Goal: Information Seeking & Learning: Learn about a topic

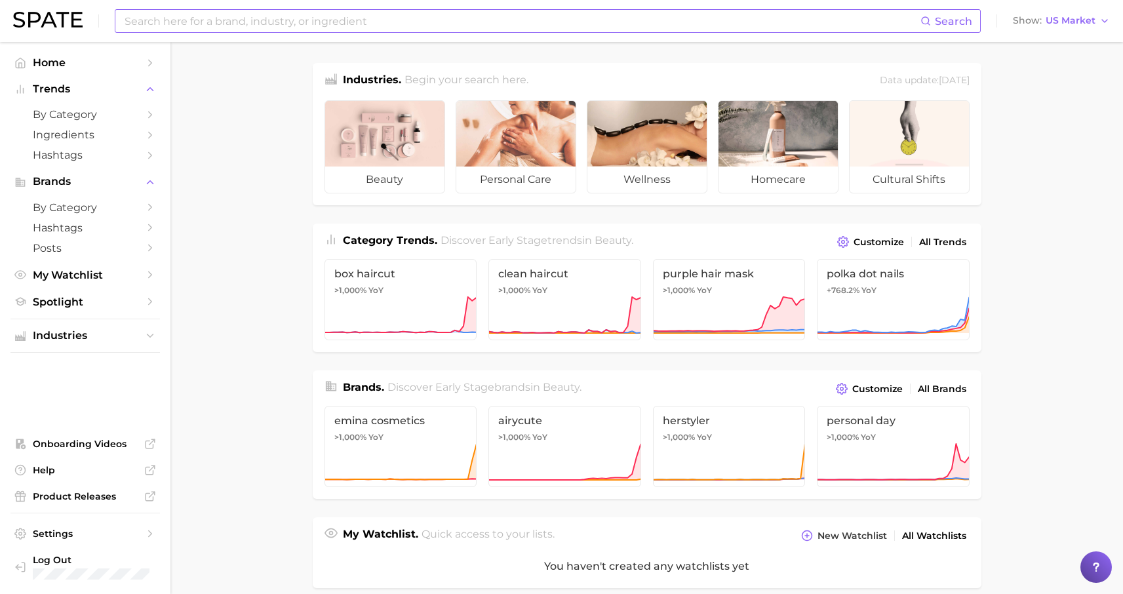
click at [429, 22] on input at bounding box center [521, 21] width 797 height 22
click at [343, 23] on input at bounding box center [521, 21] width 797 height 22
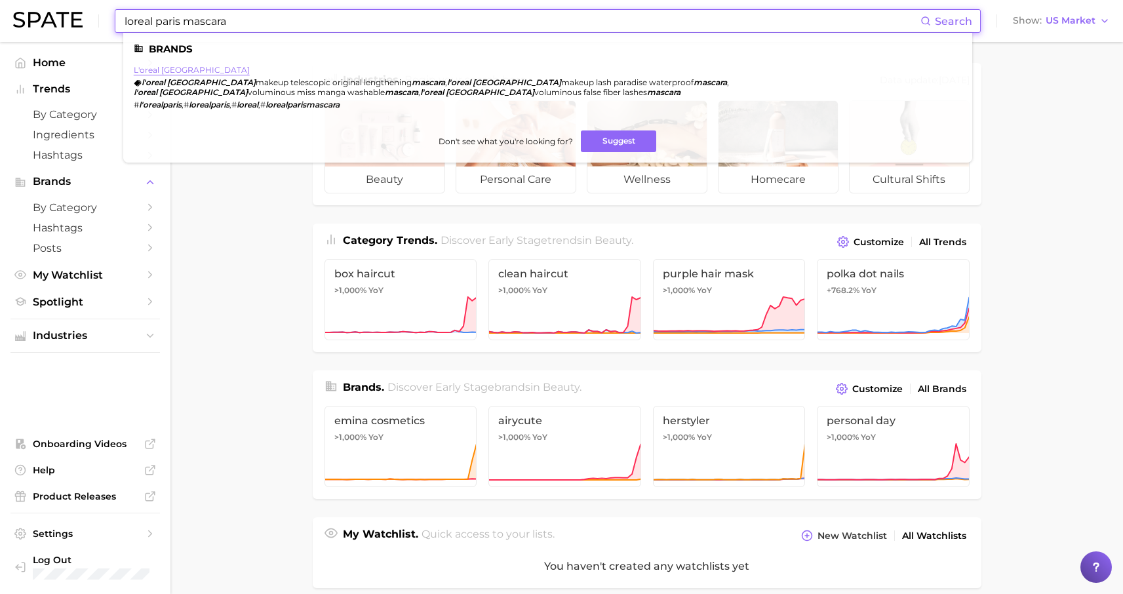
type input "loreal paris mascara"
click at [165, 68] on link "l'oreal paris" at bounding box center [192, 70] width 116 height 10
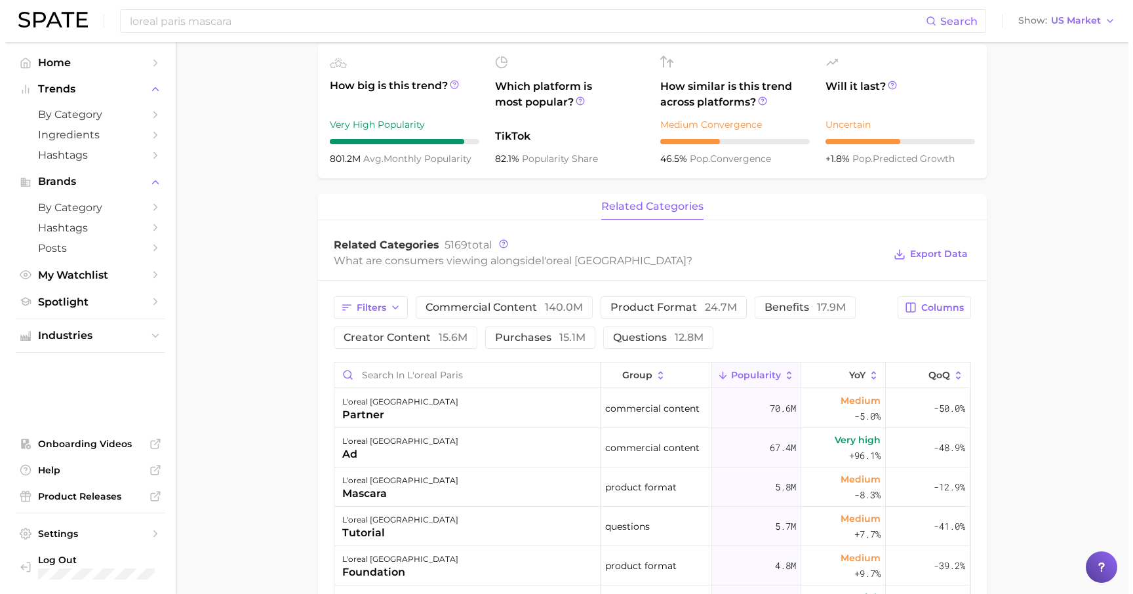
scroll to position [532, 0]
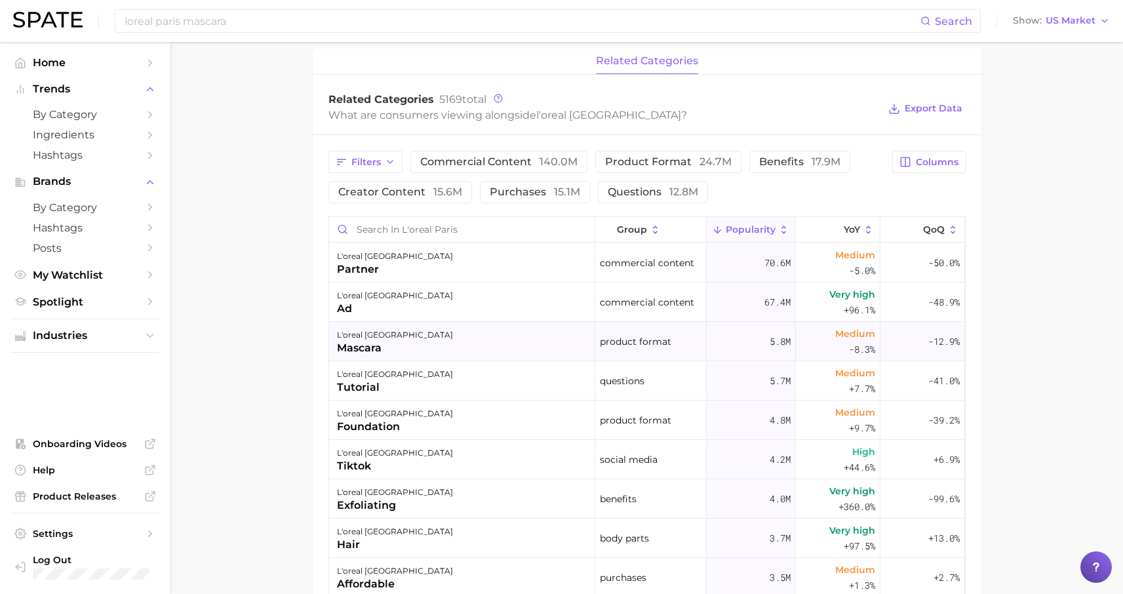
click at [356, 349] on div "mascara" at bounding box center [395, 348] width 116 height 16
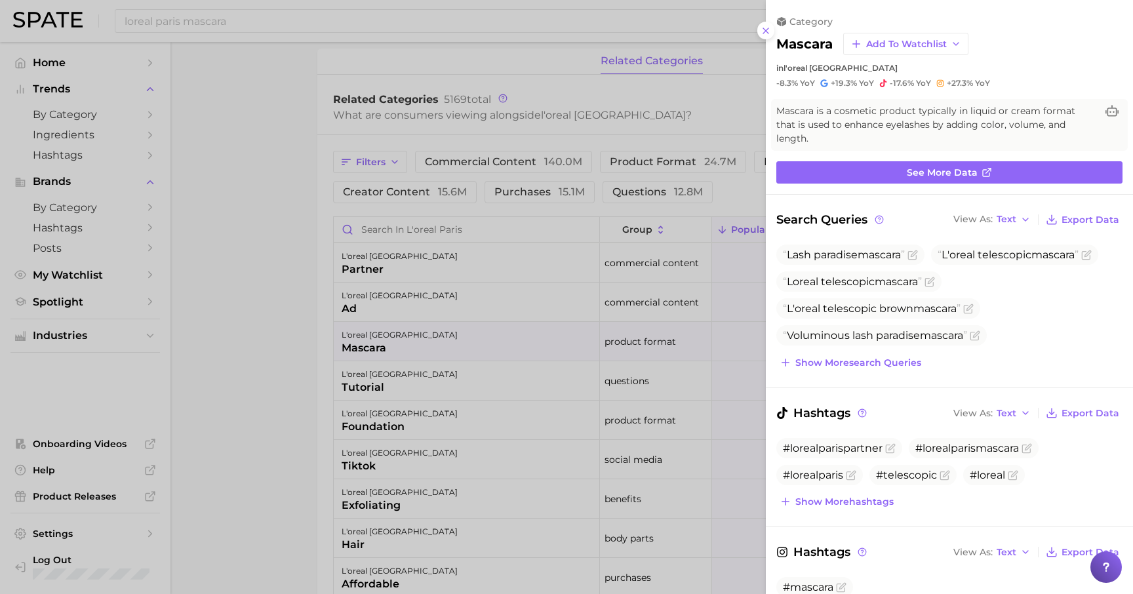
scroll to position [0, 0]
click at [1034, 252] on span "L'oreal telescopic mascara" at bounding box center [1007, 254] width 141 height 12
click at [1037, 257] on span "L'oreal telescopic mascara" at bounding box center [1007, 254] width 141 height 12
click at [1091, 257] on icon "Flag as miscategorized or irrelevant" at bounding box center [1086, 255] width 10 height 10
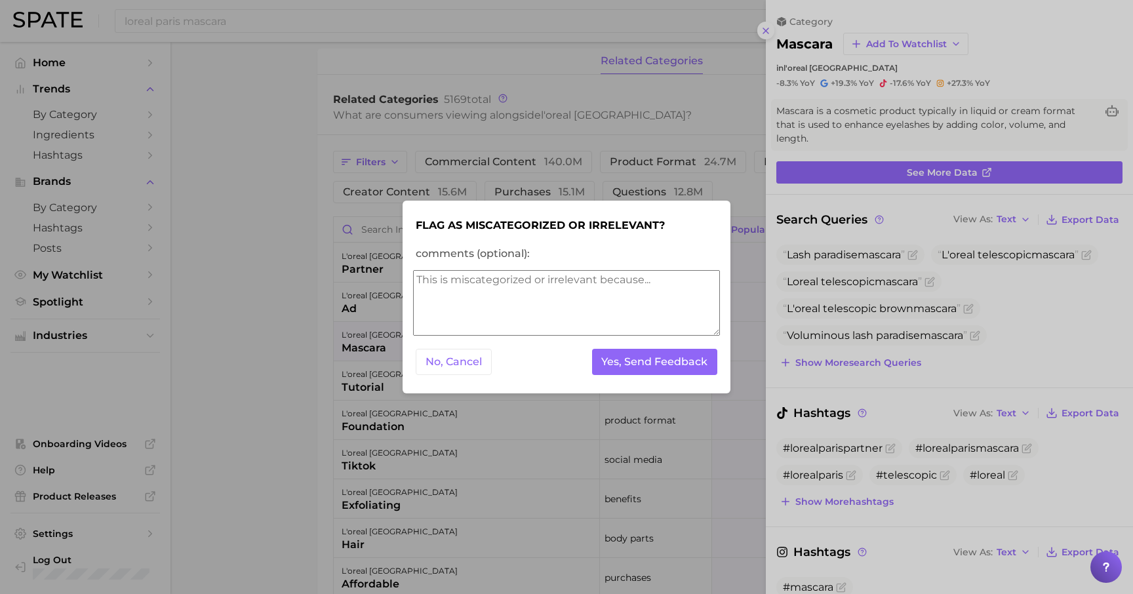
click at [465, 370] on button "No, Cancel" at bounding box center [454, 362] width 76 height 27
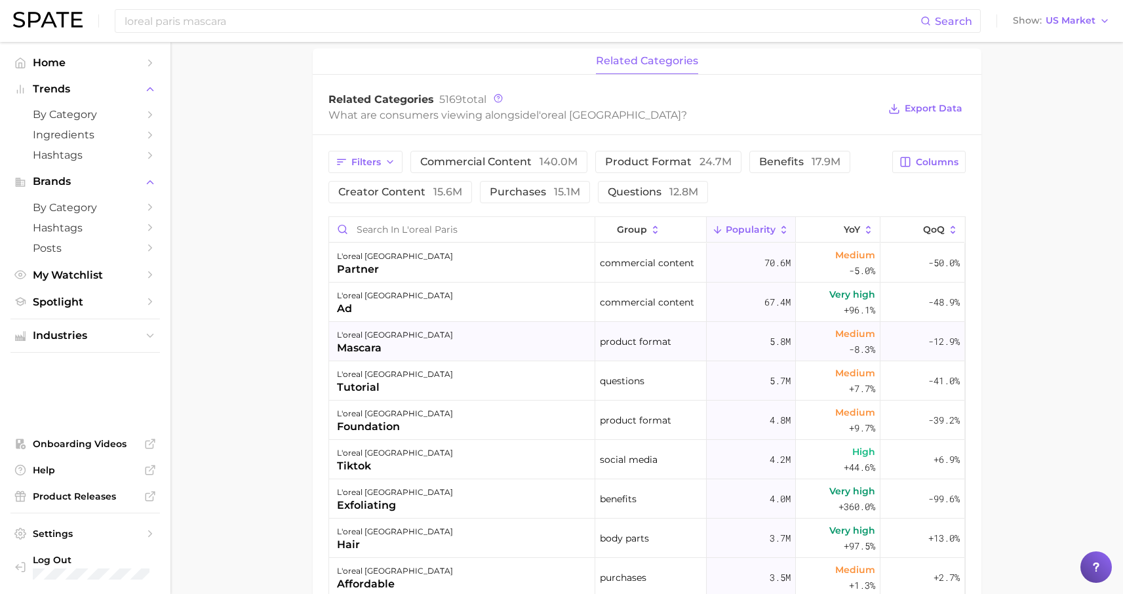
click at [356, 346] on div "mascara" at bounding box center [395, 348] width 116 height 16
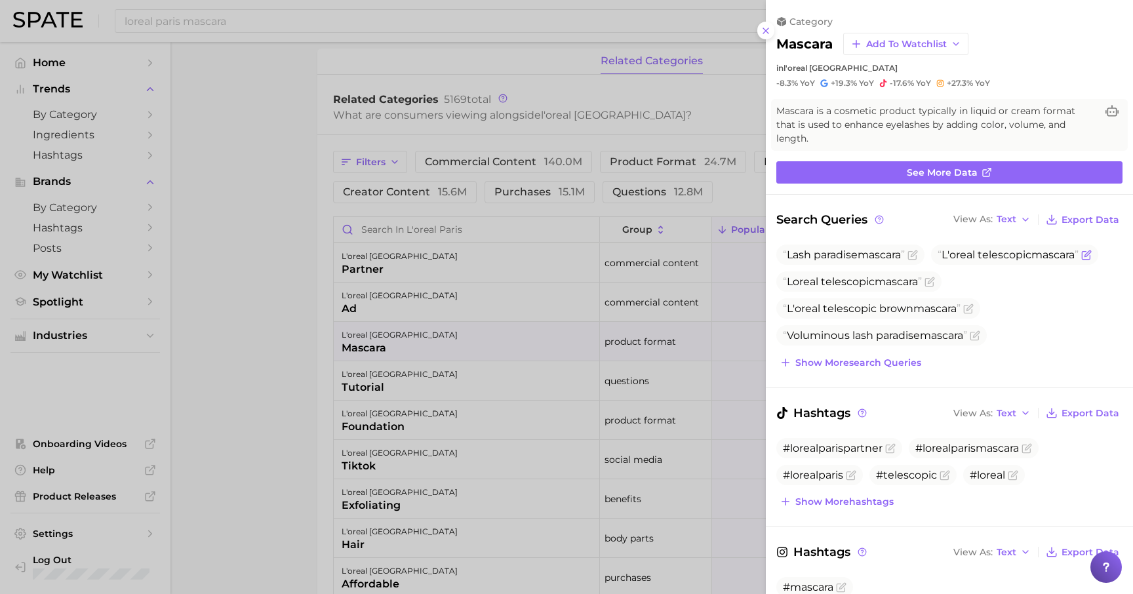
click at [1055, 252] on span "mascara" at bounding box center [1052, 254] width 43 height 12
drag, startPoint x: 1084, startPoint y: 252, endPoint x: 960, endPoint y: 258, distance: 124.0
click at [960, 260] on span "L'oreal telescopic mascara" at bounding box center [1007, 254] width 141 height 12
copy span "L'oreal telescopic mascara"
click at [149, 23] on div at bounding box center [566, 297] width 1133 height 594
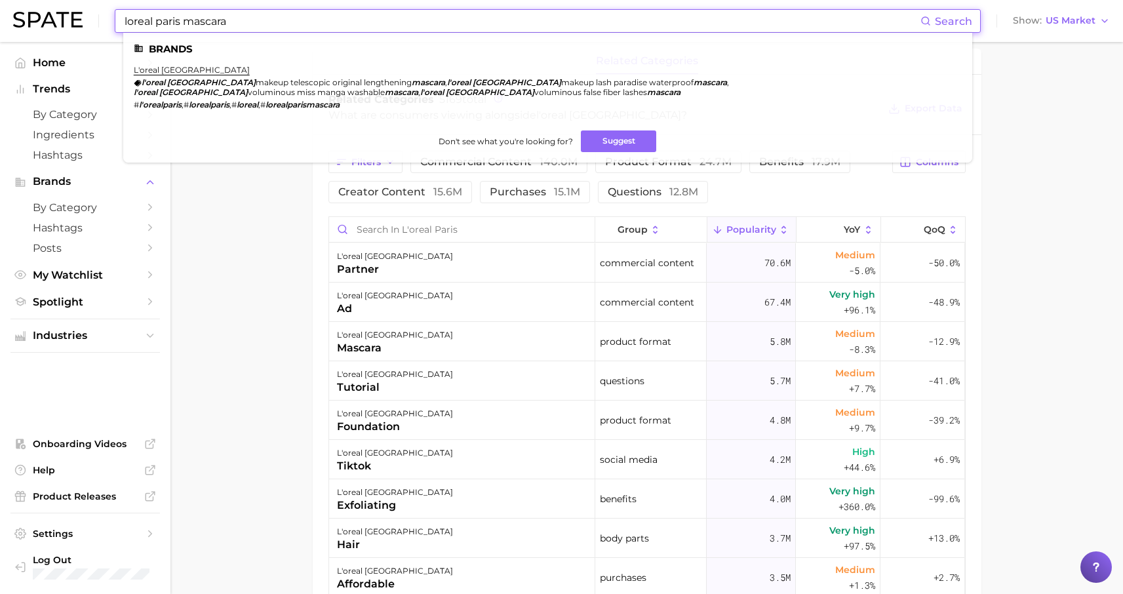
drag, startPoint x: 172, startPoint y: 24, endPoint x: 256, endPoint y: 28, distance: 84.0
drag, startPoint x: 278, startPoint y: 23, endPoint x: 0, endPoint y: 1, distance: 278.8
click at [0, 1] on header "loreal paris mascara Search Brands l'oreal paris l'oreal paris makeup telescopi…" at bounding box center [561, 21] width 1123 height 42
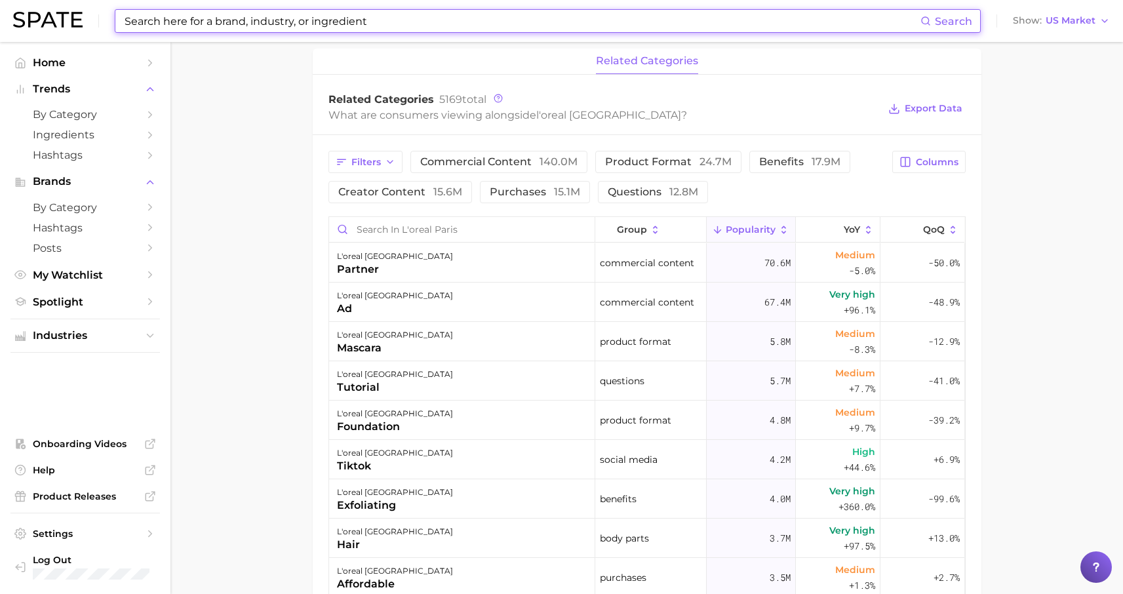
paste input "L'oreal telescopic mascara"
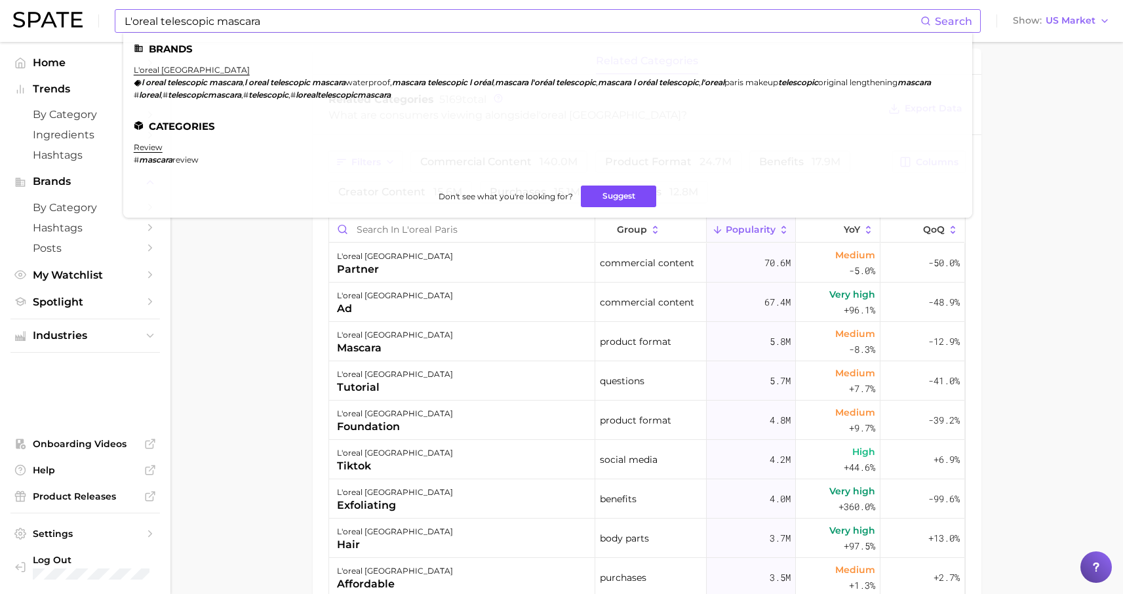
click at [635, 201] on button "Suggest" at bounding box center [618, 197] width 75 height 22
click at [505, 132] on li "Categories" at bounding box center [548, 126] width 828 height 11
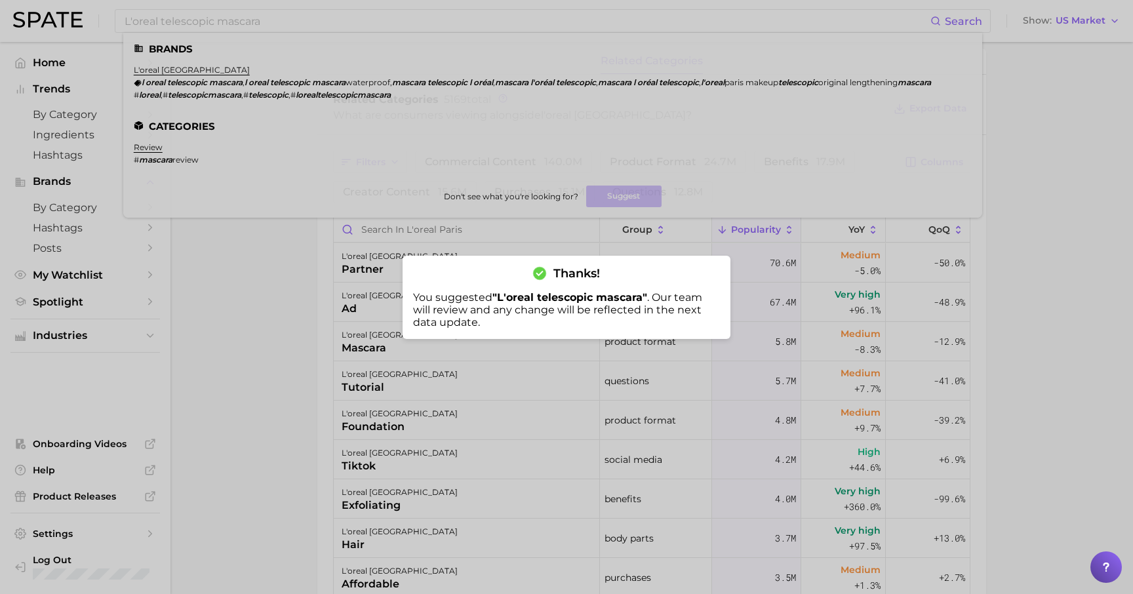
click at [219, 290] on div at bounding box center [566, 297] width 1133 height 594
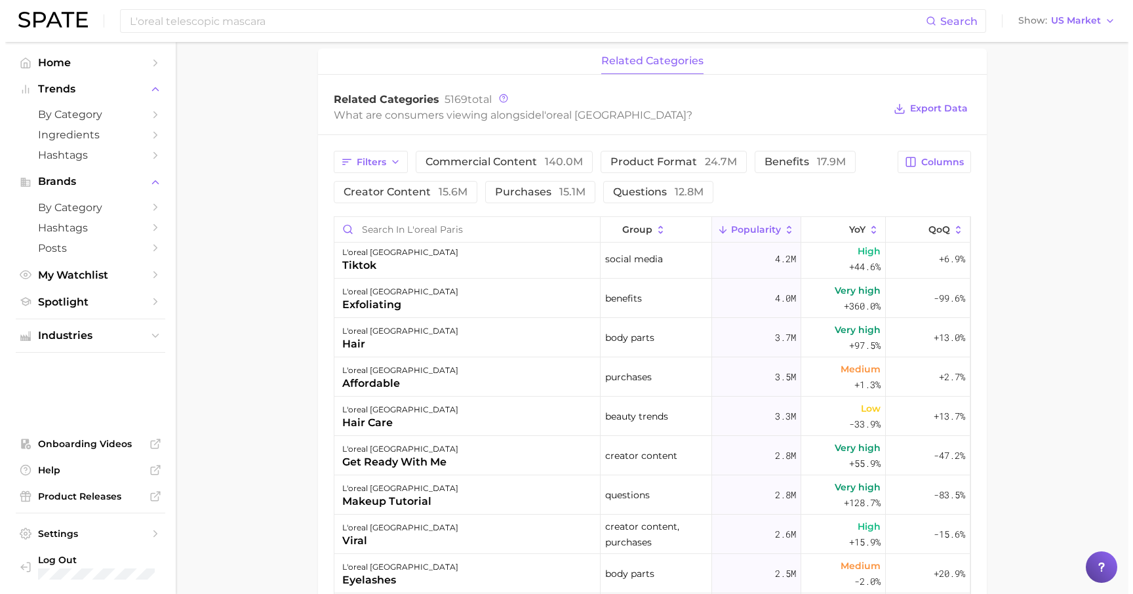
scroll to position [284, 0]
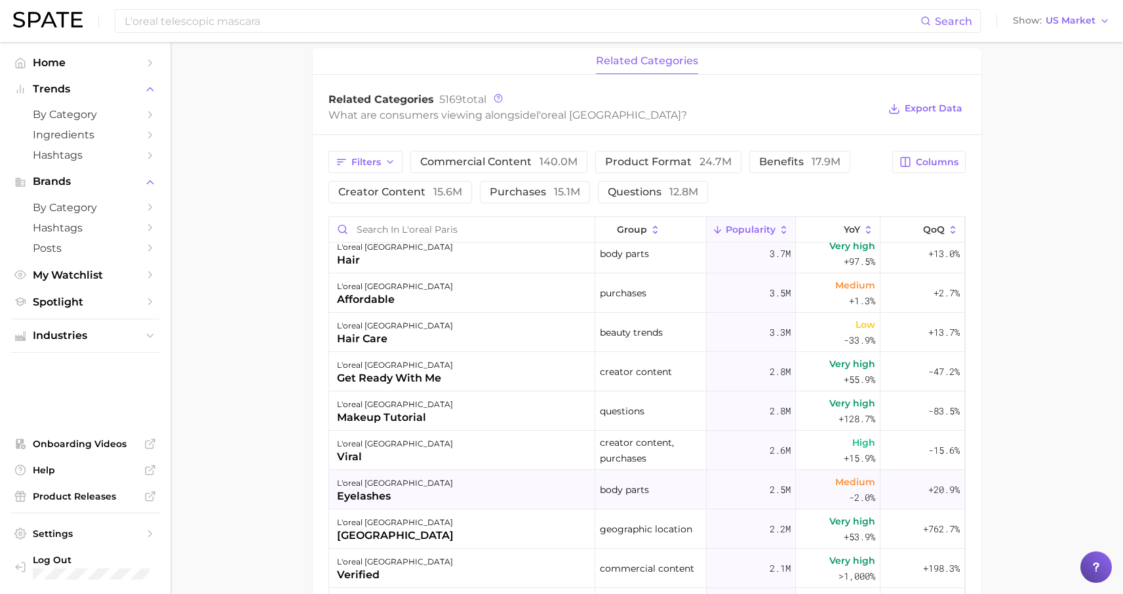
click at [364, 496] on div "eyelashes" at bounding box center [395, 496] width 116 height 16
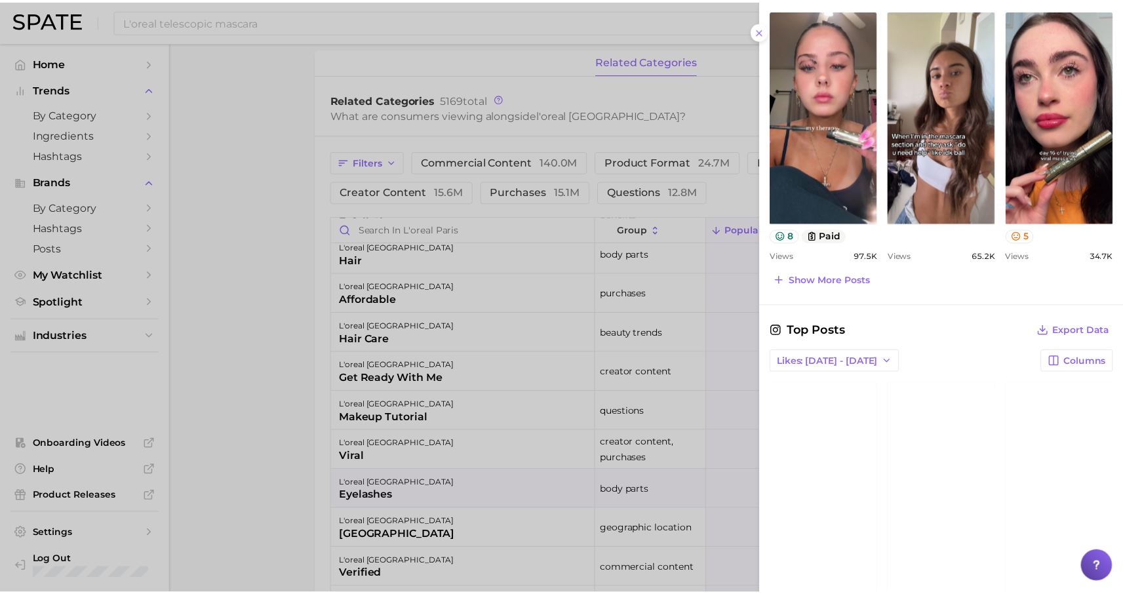
scroll to position [715, 0]
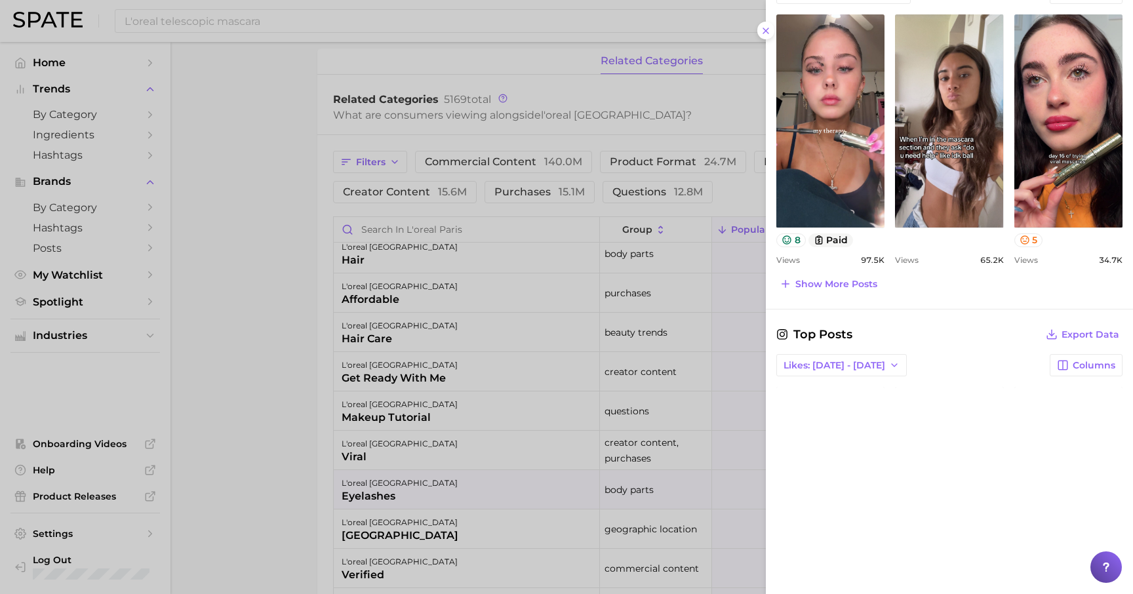
click at [414, 283] on div at bounding box center [566, 297] width 1133 height 594
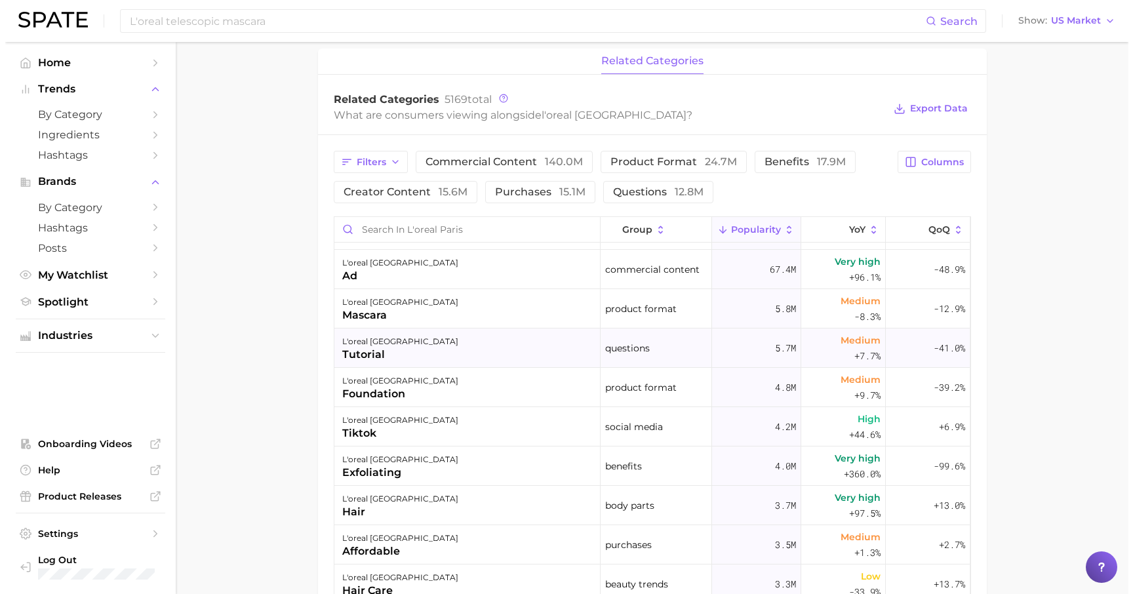
scroll to position [0, 0]
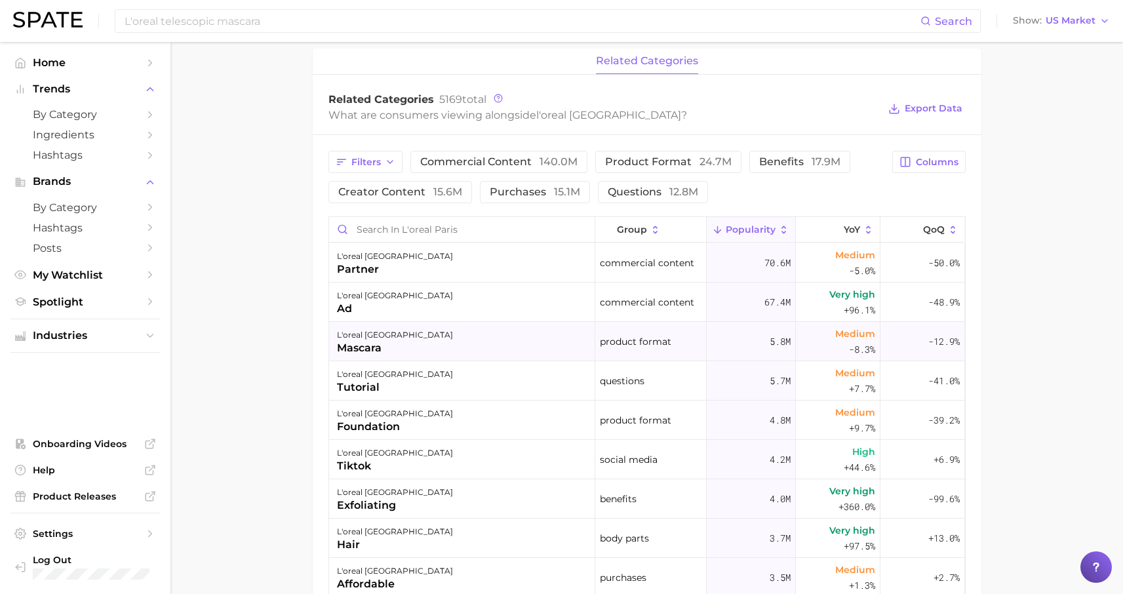
click at [366, 353] on div "mascara" at bounding box center [395, 348] width 116 height 16
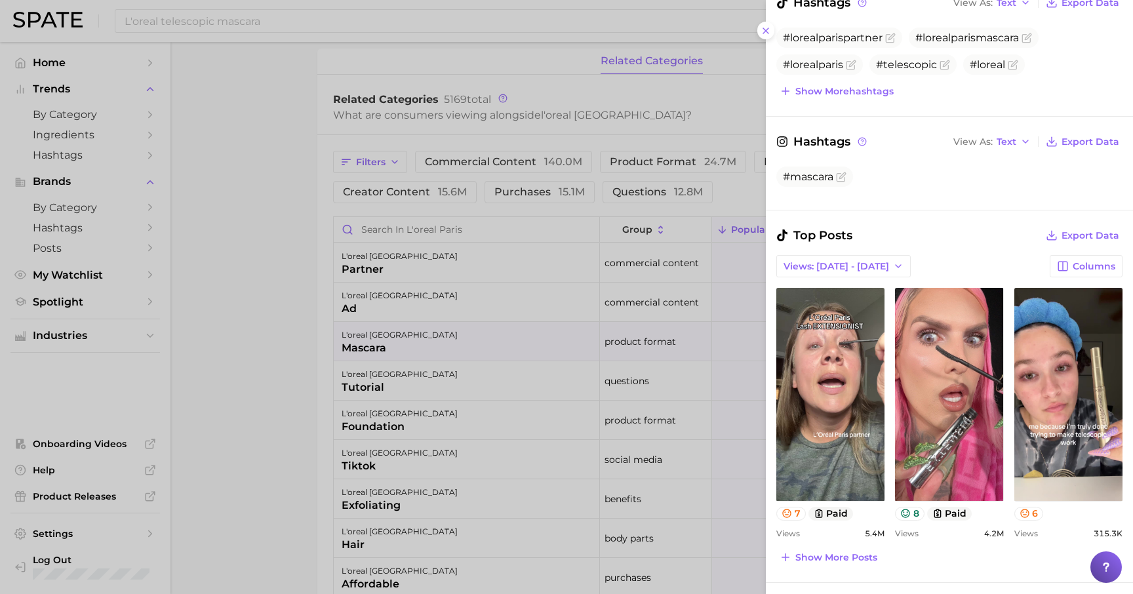
scroll to position [475, 0]
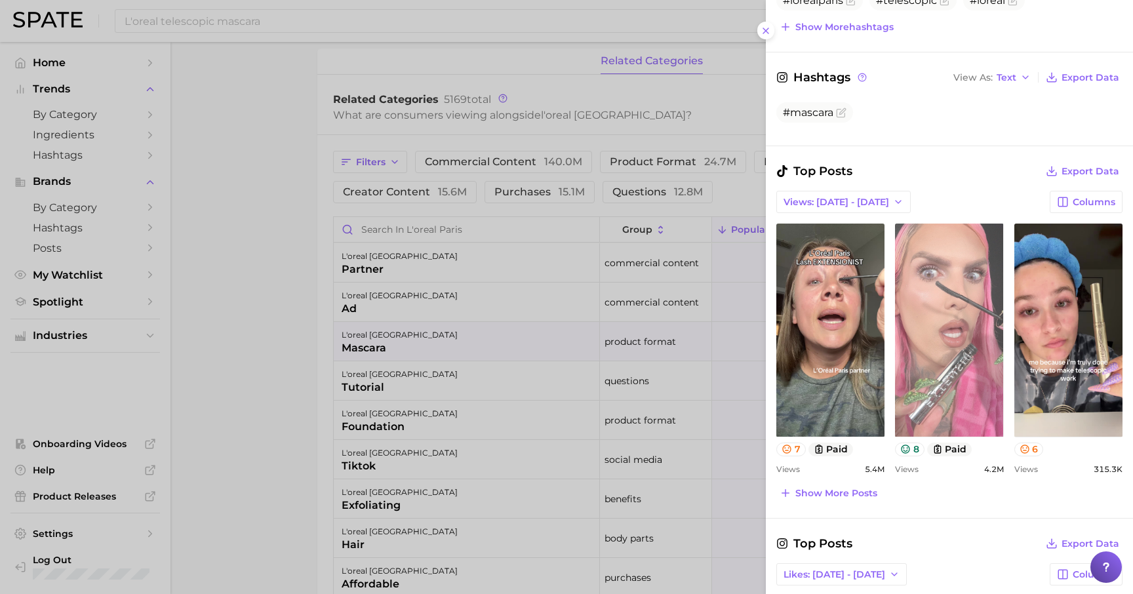
click at [939, 338] on link "view post on TikTok" at bounding box center [949, 330] width 108 height 213
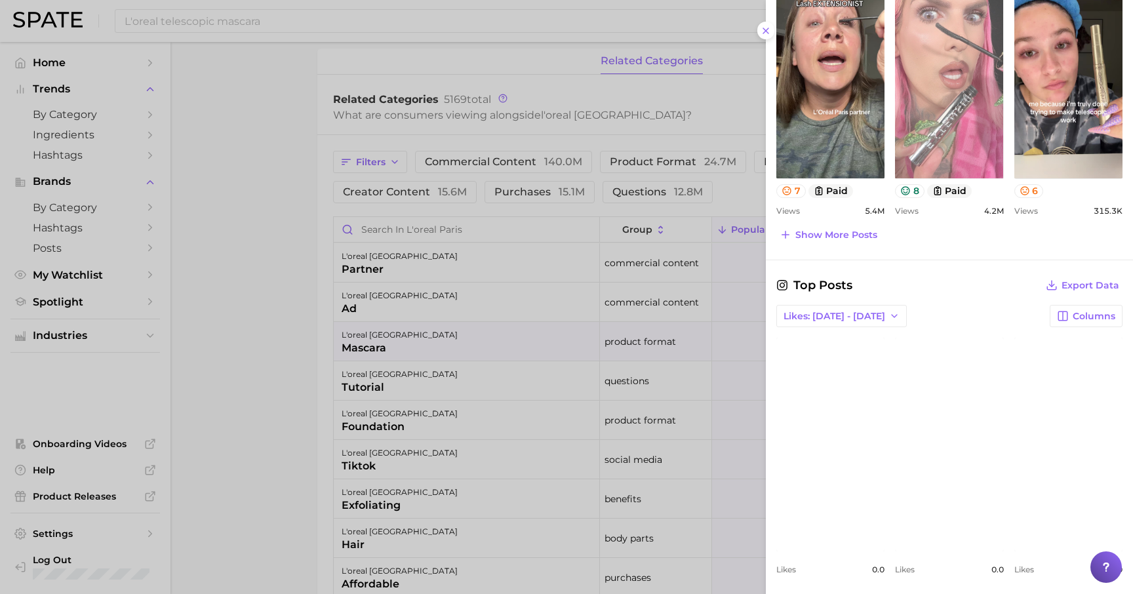
scroll to position [738, 0]
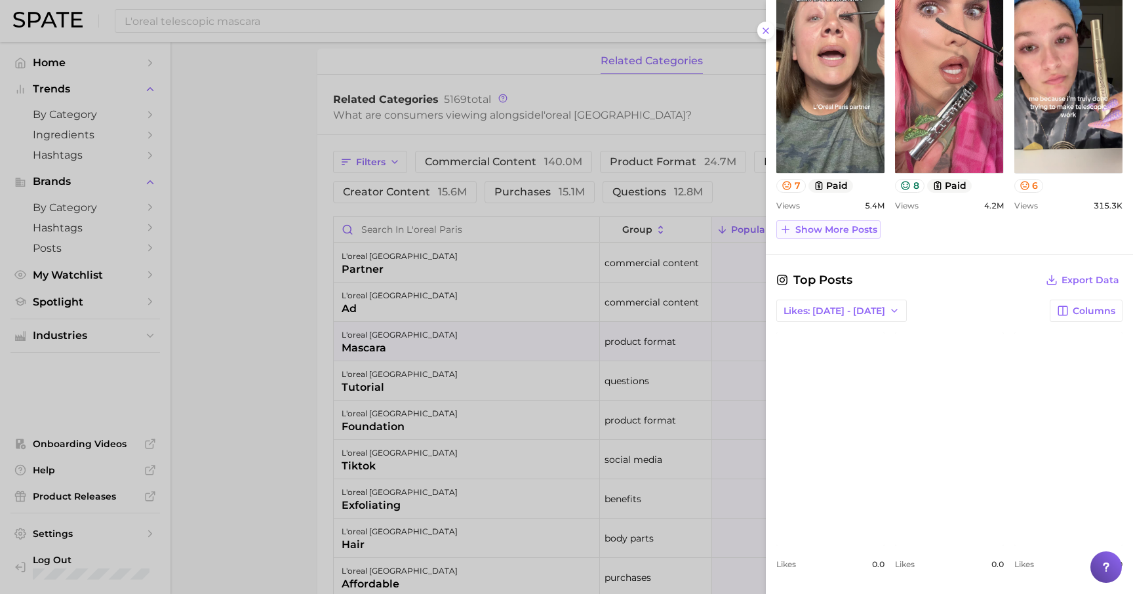
click at [836, 229] on span "Show more posts" at bounding box center [836, 229] width 82 height 11
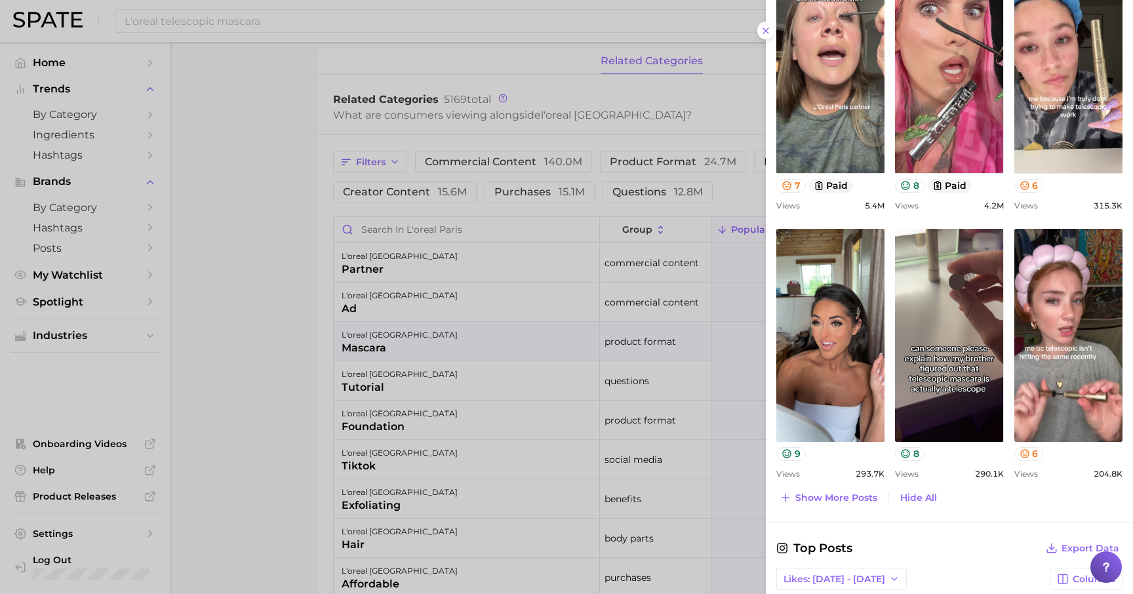
scroll to position [0, 0]
click at [819, 498] on span "Show more posts" at bounding box center [836, 497] width 82 height 11
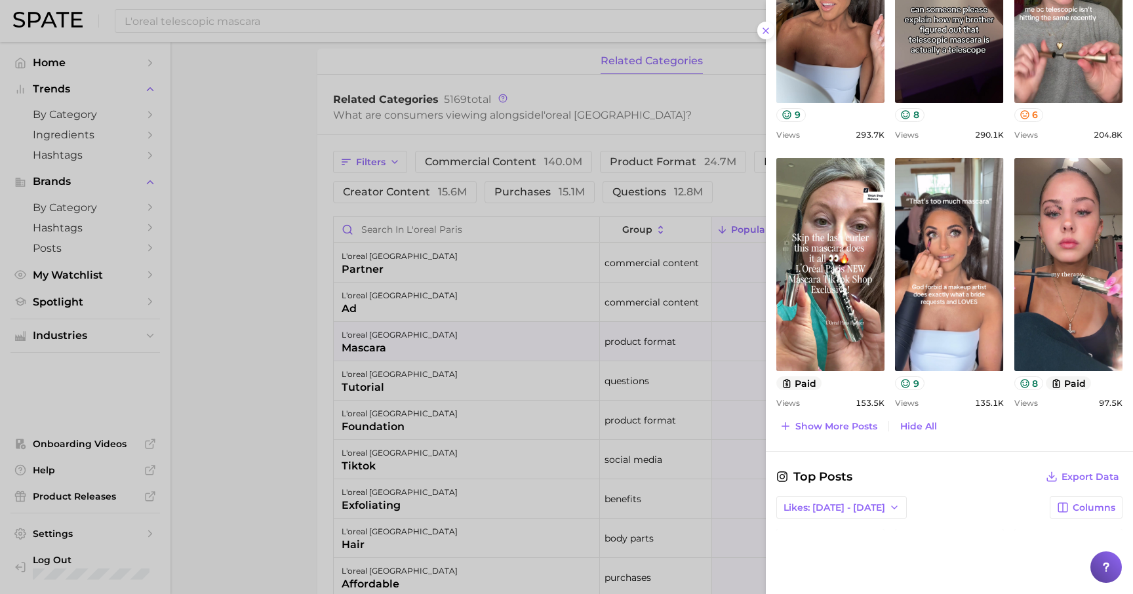
scroll to position [1080, 0]
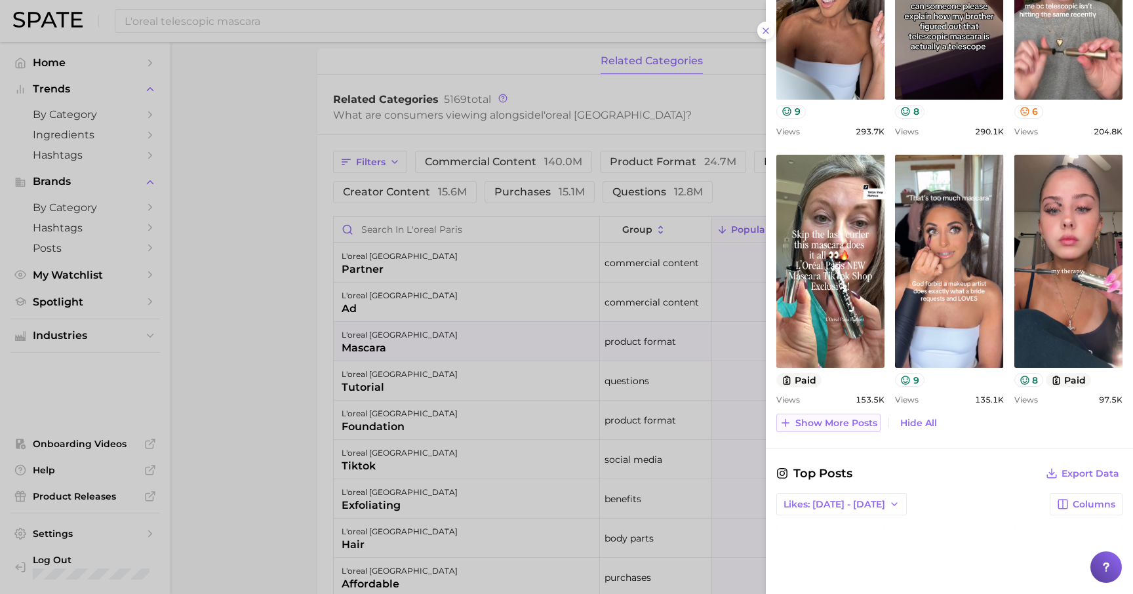
click at [842, 428] on button "Show more posts" at bounding box center [828, 423] width 104 height 18
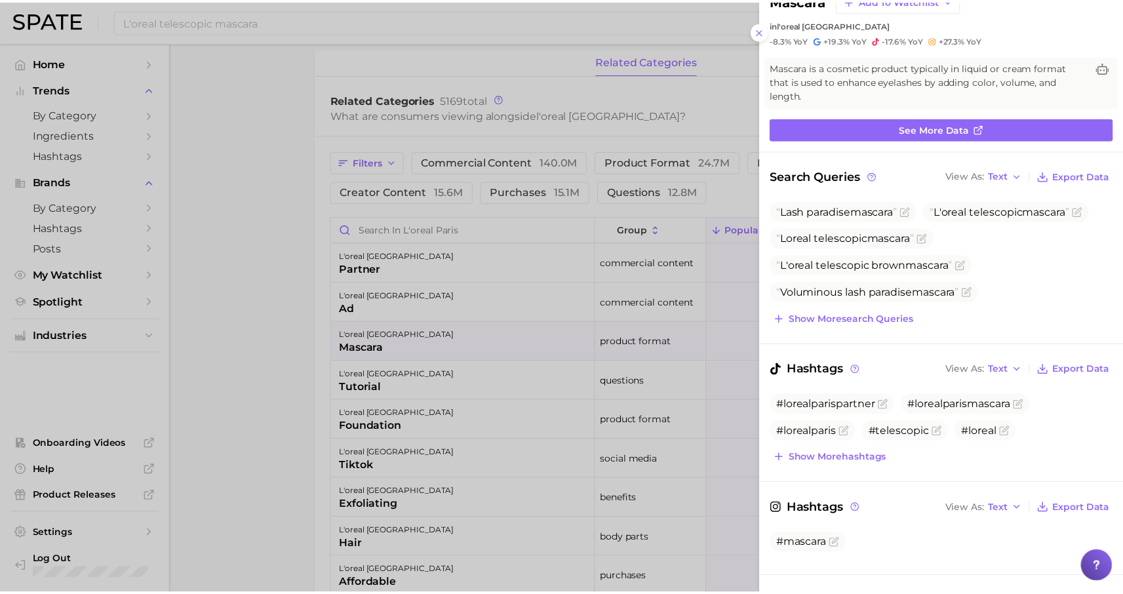
scroll to position [0, 0]
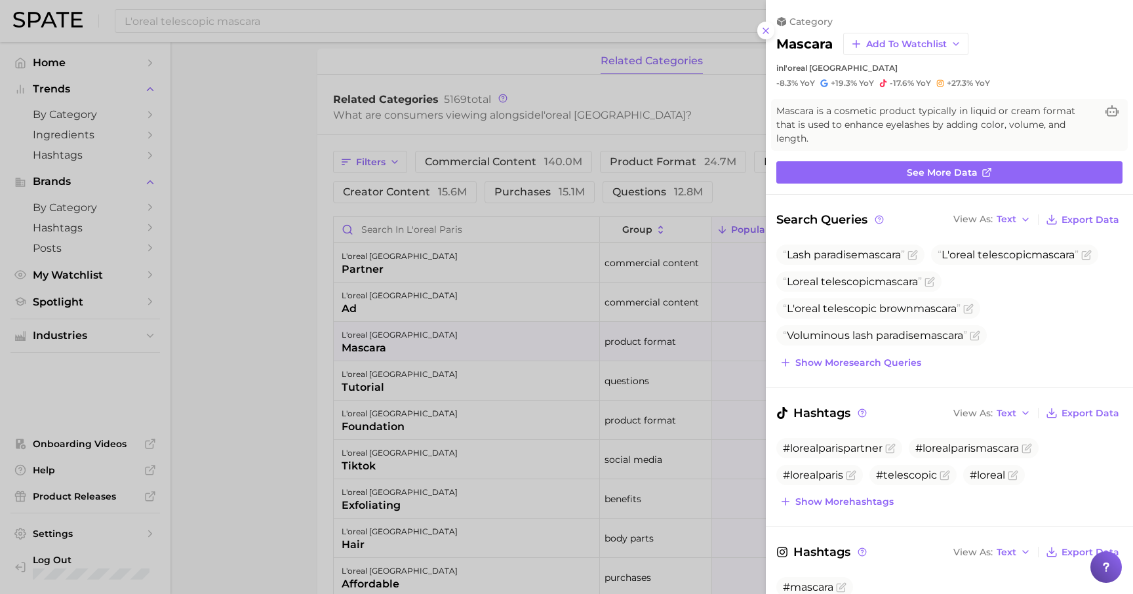
click at [239, 75] on div at bounding box center [566, 297] width 1133 height 594
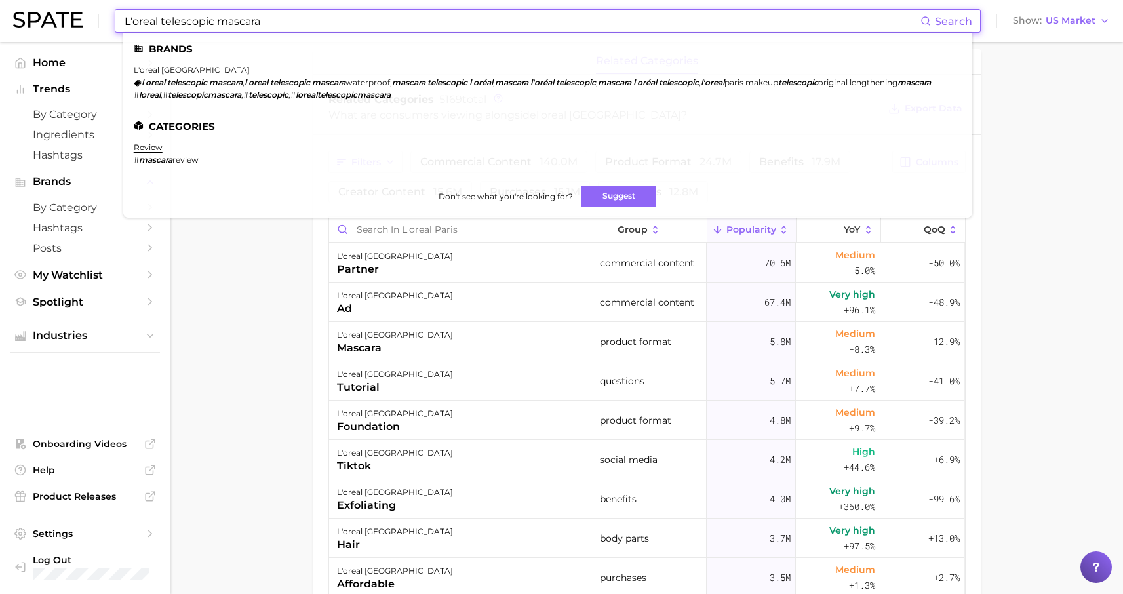
click at [250, 28] on input "L'oreal telescopic mascara" at bounding box center [521, 21] width 797 height 22
drag, startPoint x: 277, startPoint y: 23, endPoint x: 0, endPoint y: 3, distance: 278.0
click at [0, 3] on header "L'oreal telescopic mascara Search Brands l'oreal paris l oreal telescopic masca…" at bounding box center [561, 21] width 1123 height 42
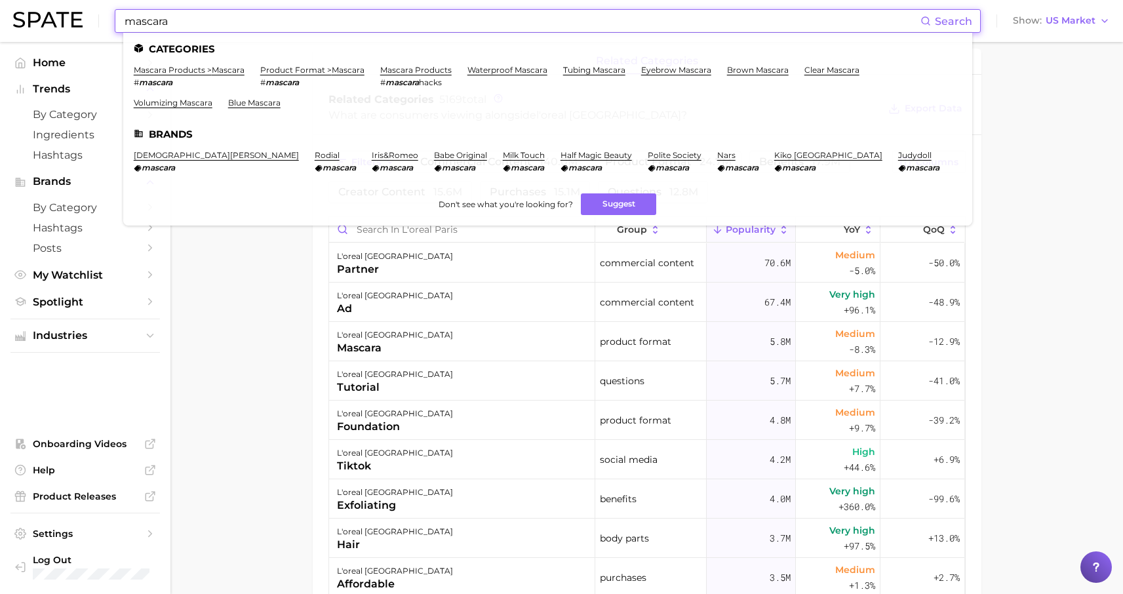
click at [124, 22] on input "mascara" at bounding box center [521, 21] width 797 height 22
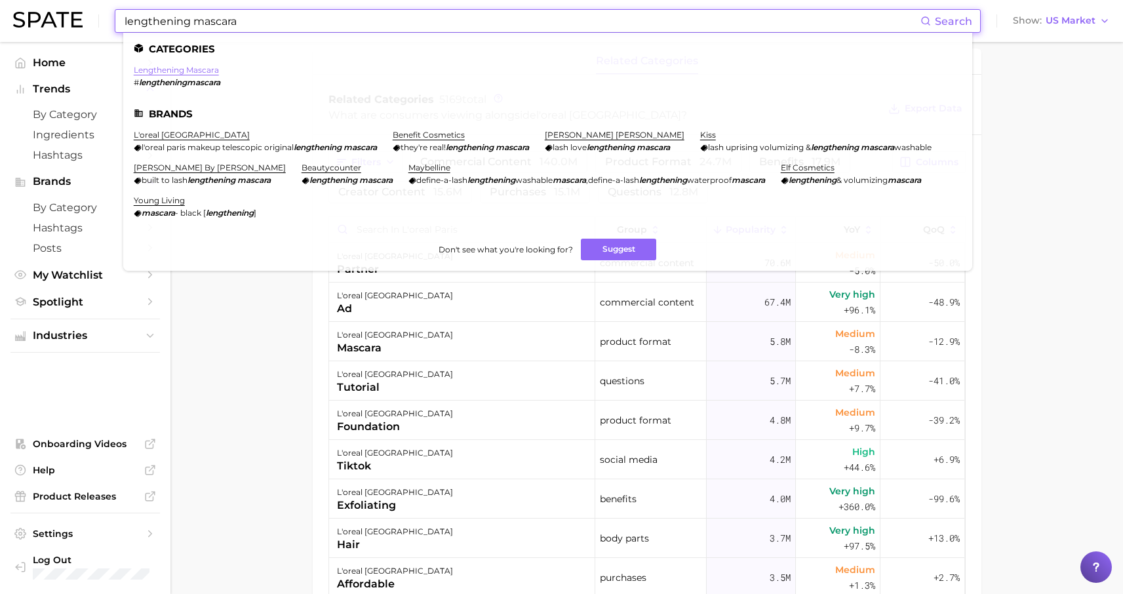
type input "lengthening mascara"
click at [196, 72] on link "lengthening mascara" at bounding box center [176, 70] width 85 height 10
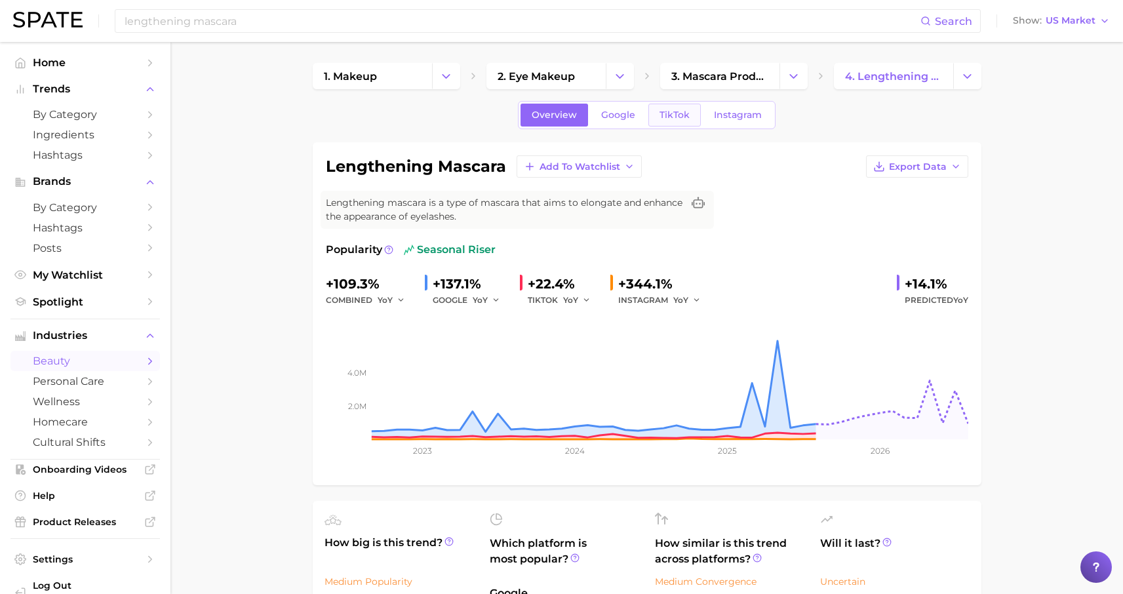
click at [674, 113] on span "TikTok" at bounding box center [674, 114] width 30 height 11
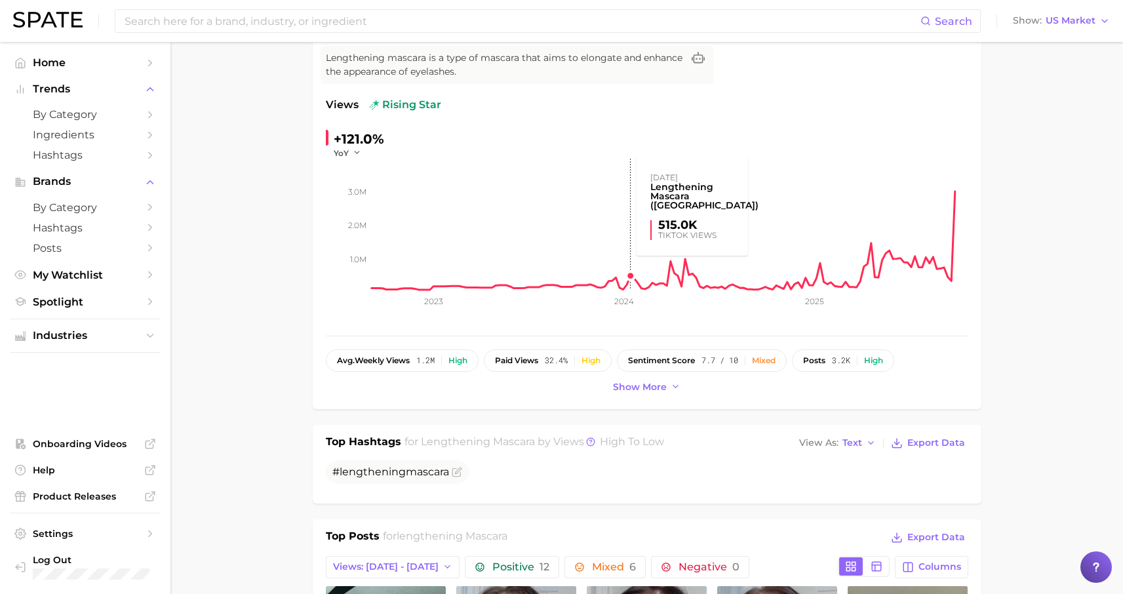
scroll to position [429, 0]
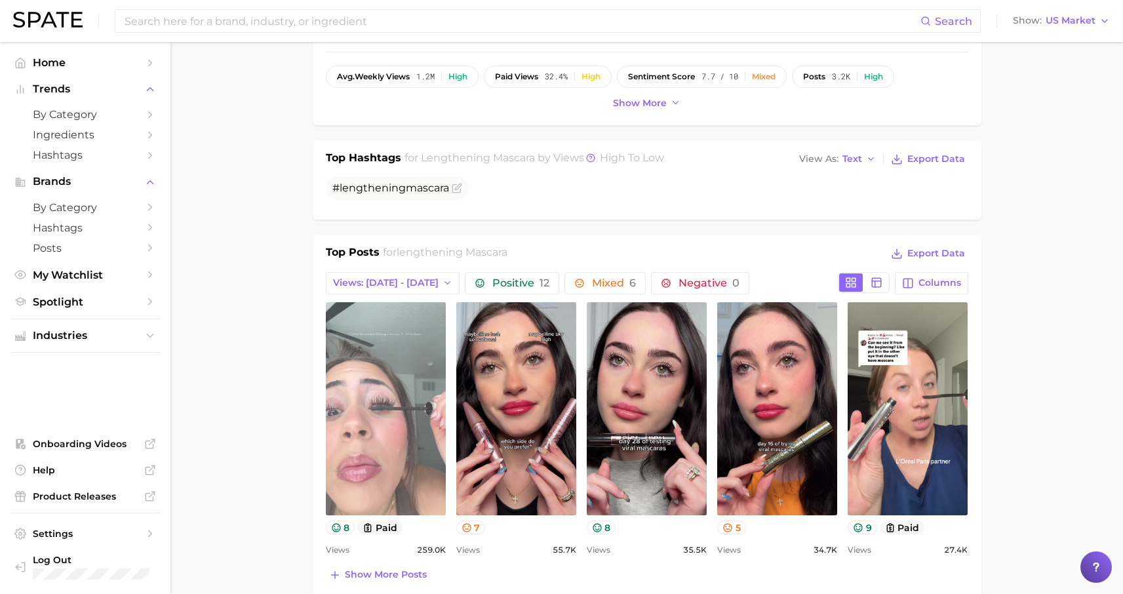
click at [385, 435] on link "view post on TikTok" at bounding box center [386, 408] width 120 height 213
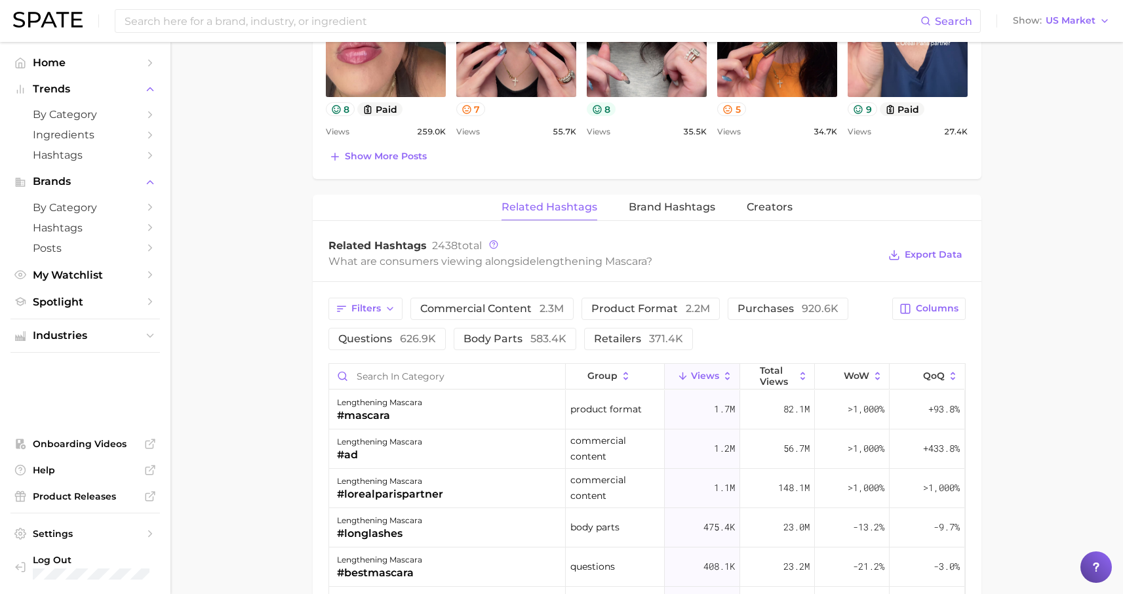
scroll to position [614, 0]
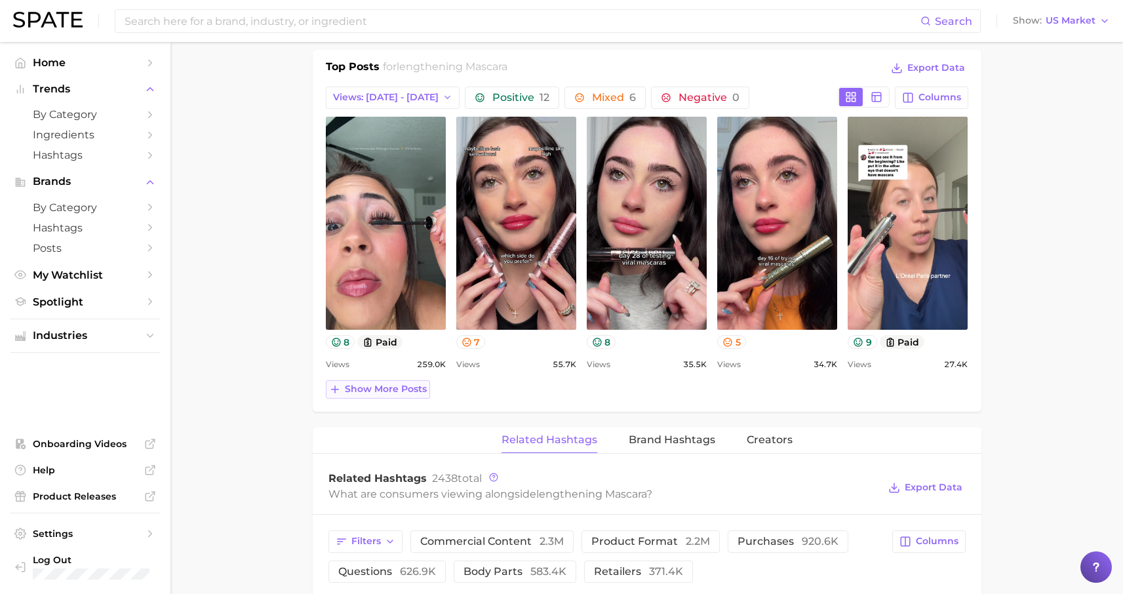
click at [420, 388] on span "Show more posts" at bounding box center [386, 388] width 82 height 11
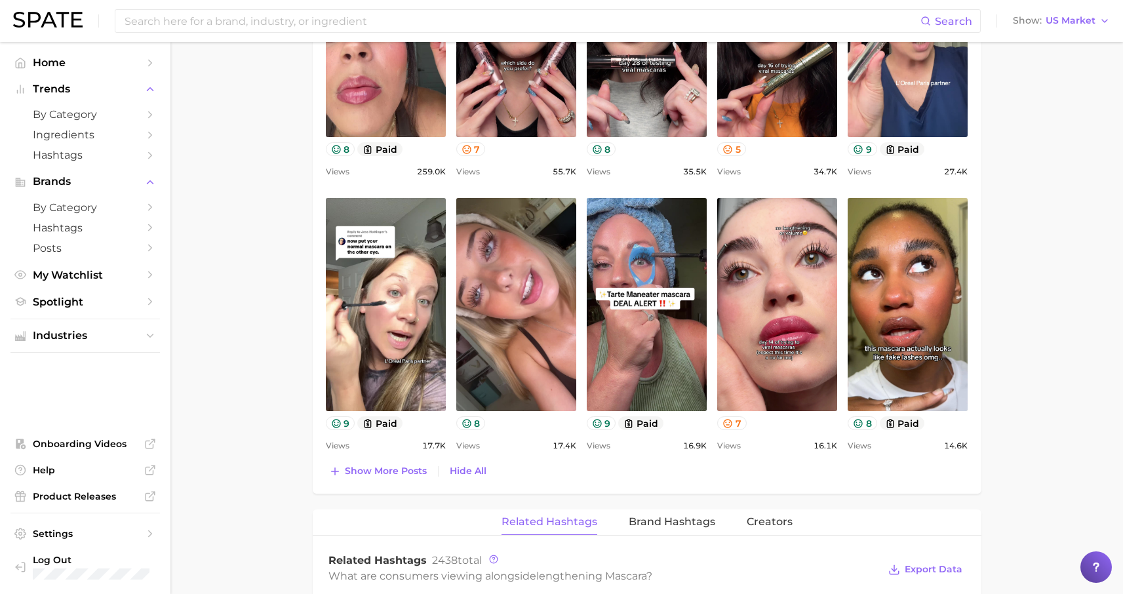
scroll to position [829, 0]
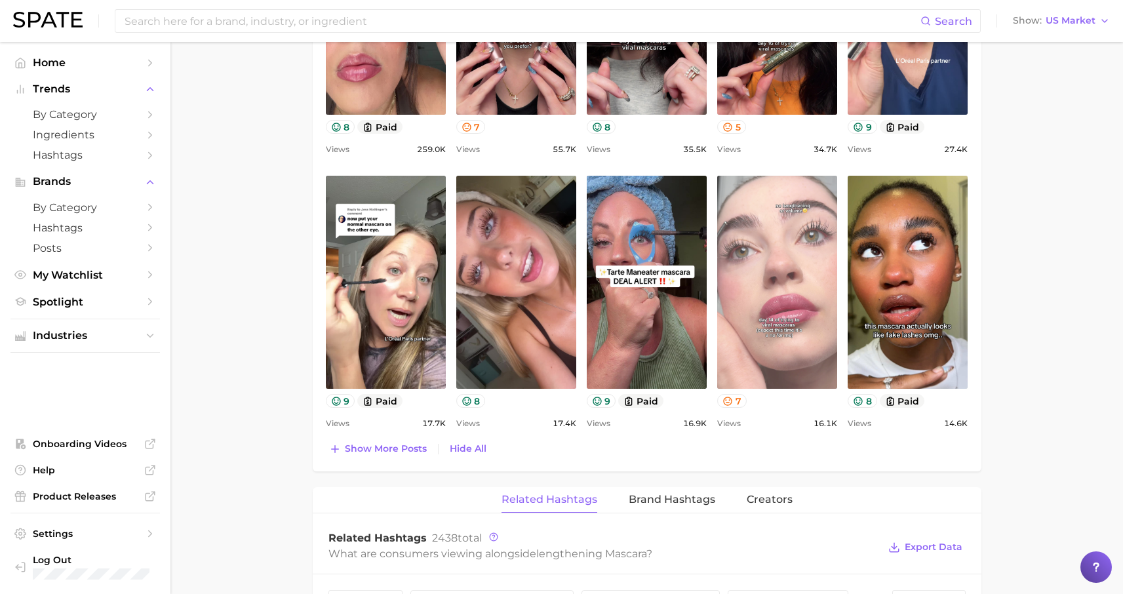
click at [805, 281] on link "view post on TikTok" at bounding box center [777, 282] width 120 height 213
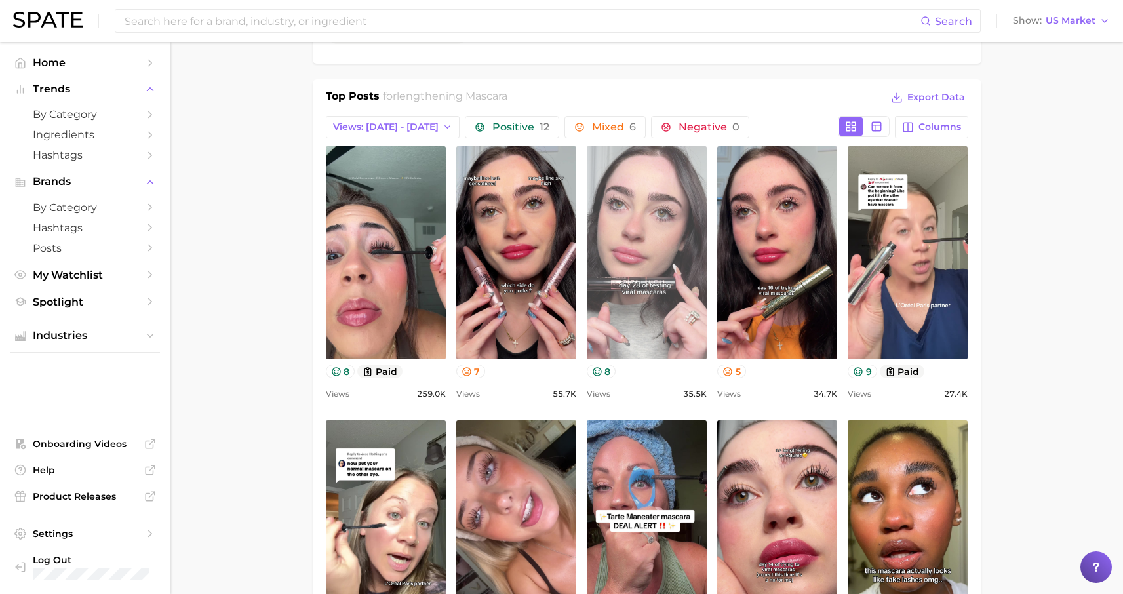
scroll to position [584, 0]
click at [662, 317] on link "view post on TikTok" at bounding box center [647, 253] width 120 height 213
